Goal: Find contact information: Find contact information

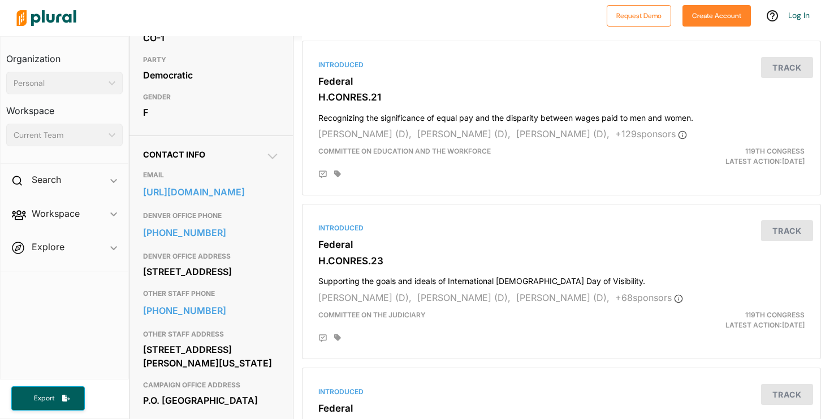
scroll to position [297, 0]
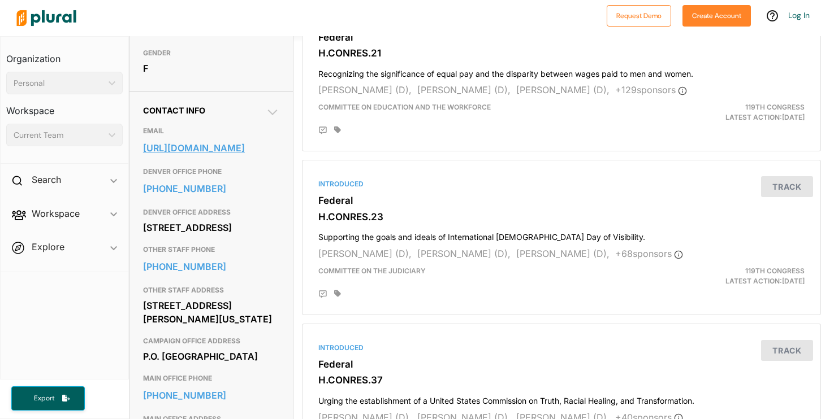
click at [206, 157] on link "[URL][DOMAIN_NAME]" at bounding box center [211, 148] width 136 height 17
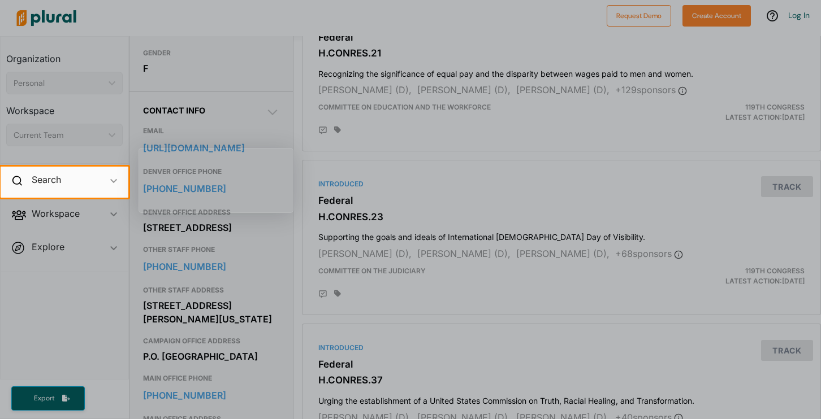
click at [244, 85] on div at bounding box center [410, 83] width 821 height 167
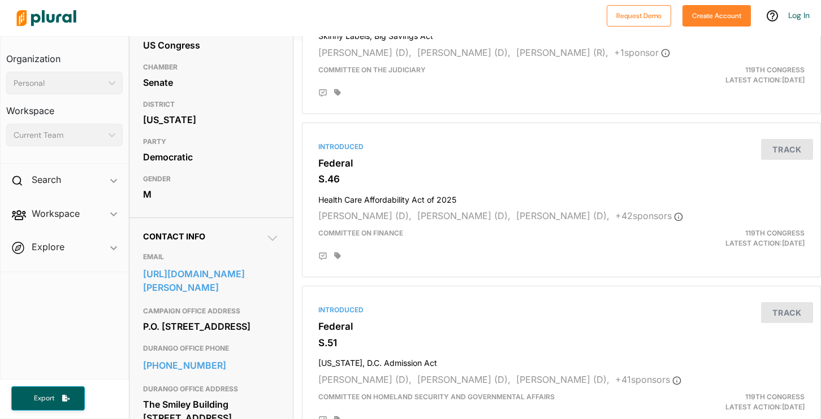
scroll to position [172, 0]
click at [183, 296] on link "https://www.hickenlooper.senate.gov/email-john/" at bounding box center [211, 280] width 136 height 31
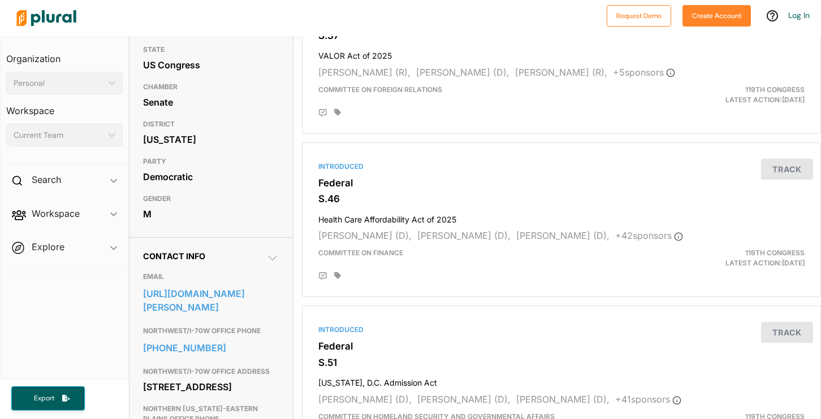
scroll to position [155, 0]
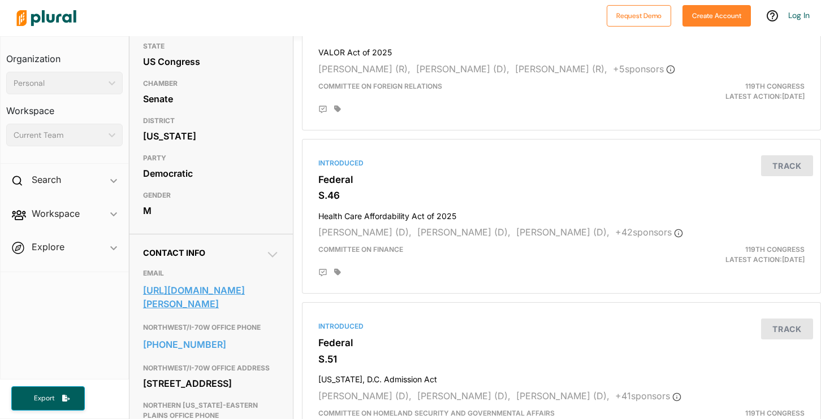
click at [219, 313] on link "[URL][DOMAIN_NAME][PERSON_NAME]" at bounding box center [211, 297] width 136 height 31
